Goal: Find specific page/section: Find specific page/section

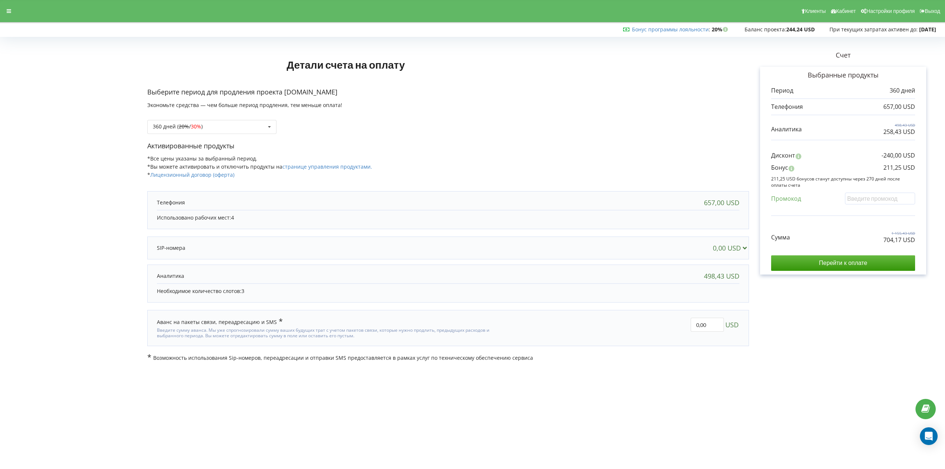
click at [905, 321] on div "Счет Выбранные продукты Период 360 дней 657,00 USD 498,43 USD 258,43 USD Дисконт" at bounding box center [843, 200] width 188 height 322
click at [812, 10] on span "Клиенты" at bounding box center [815, 11] width 21 height 6
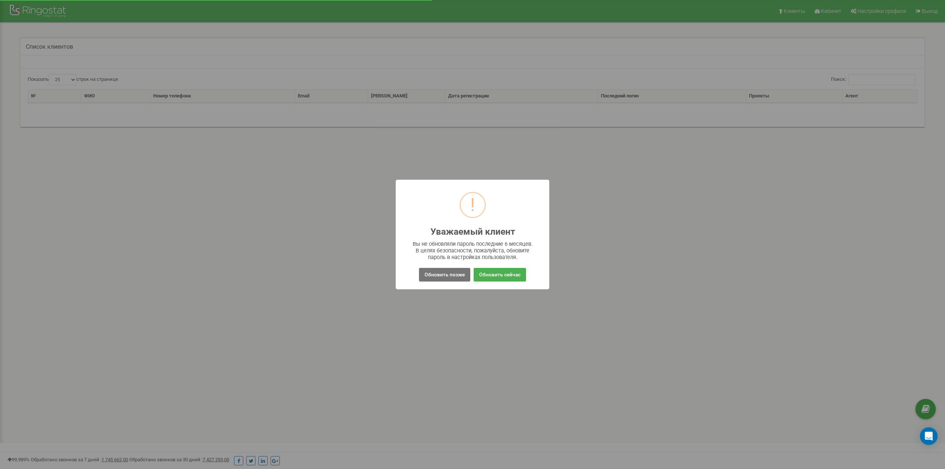
select select "25"
click at [459, 275] on button "Обновить позже" at bounding box center [444, 275] width 51 height 14
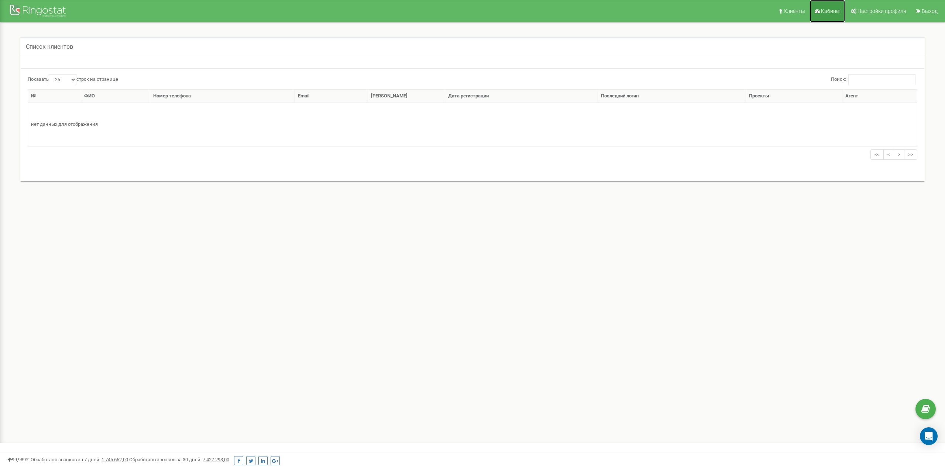
click at [827, 9] on span "Кабинет" at bounding box center [831, 11] width 20 height 6
